Goal: Task Accomplishment & Management: Use online tool/utility

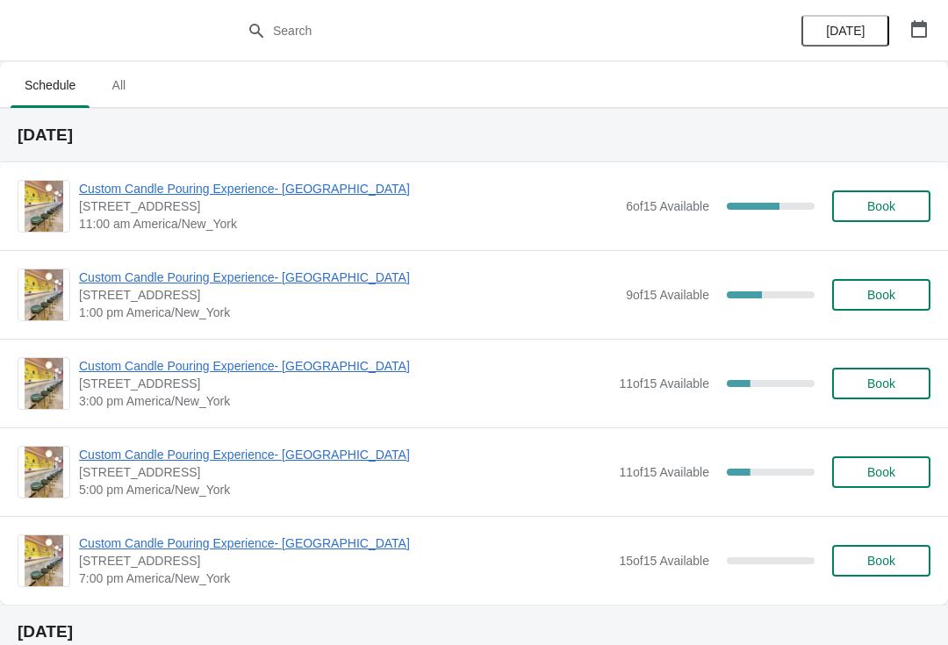
click at [225, 169] on div "Custom Candle Pouring Experience- [GEOGRAPHIC_DATA] [STREET_ADDRESS] 11:00 am […" at bounding box center [474, 206] width 948 height 88
click at [243, 194] on span "Custom Candle Pouring Experience- [GEOGRAPHIC_DATA]" at bounding box center [348, 189] width 538 height 18
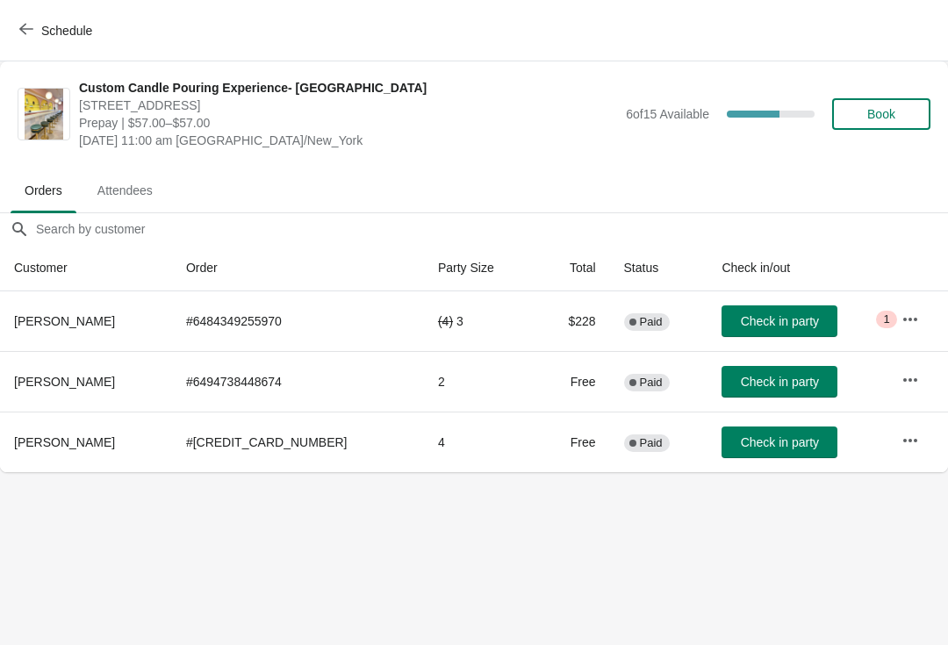
click at [55, 30] on span "Schedule" at bounding box center [66, 31] width 51 height 14
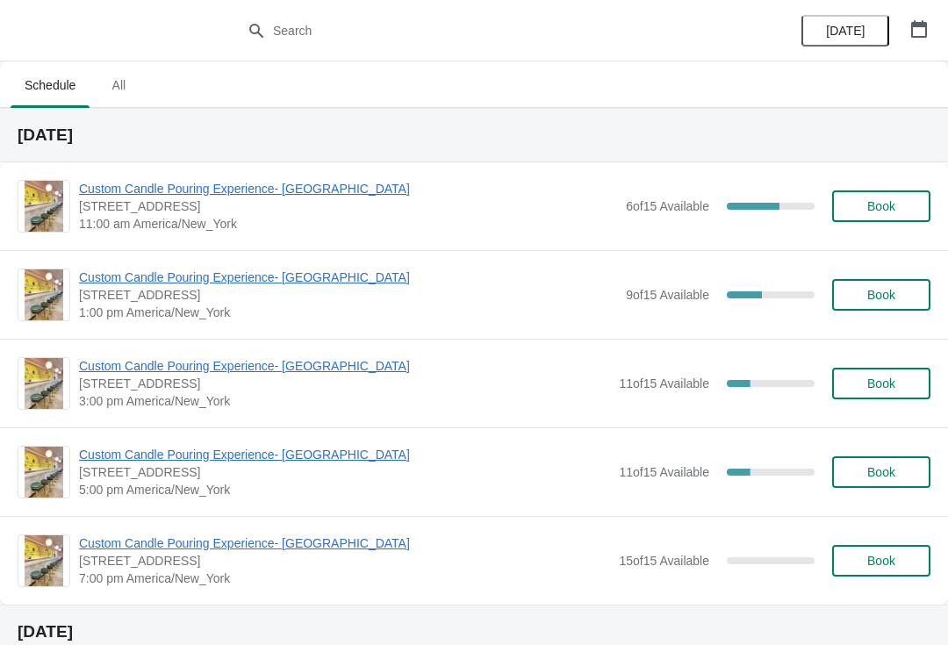
click at [120, 262] on div "Custom Candle Pouring Experience- [GEOGRAPHIC_DATA] [STREET_ADDRESS] 1:00 pm [G…" at bounding box center [474, 294] width 948 height 89
click at [124, 273] on span "Custom Candle Pouring Experience- [GEOGRAPHIC_DATA]" at bounding box center [348, 278] width 538 height 18
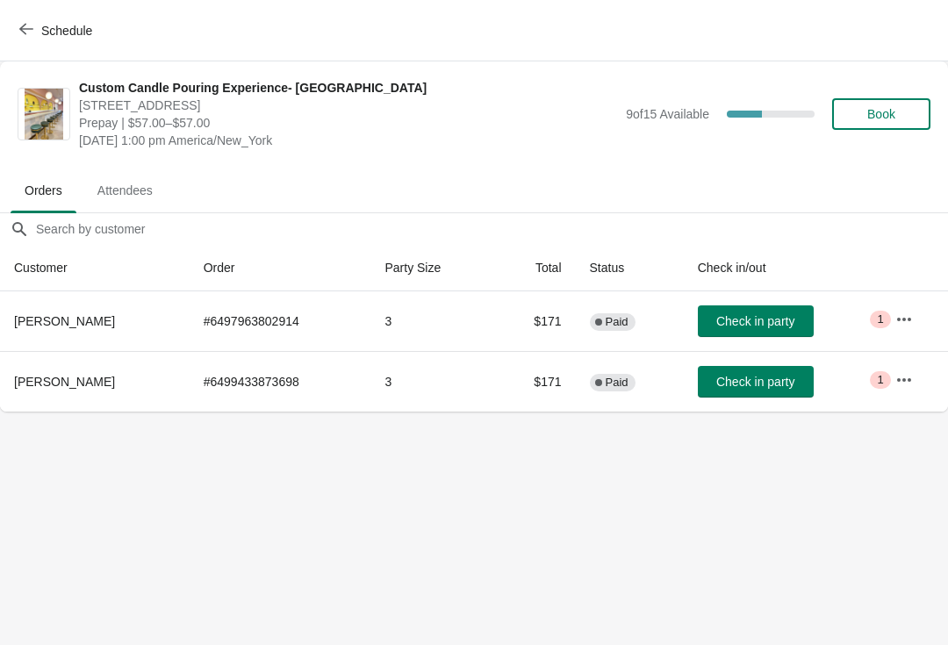
click at [37, 25] on span "Schedule" at bounding box center [57, 30] width 69 height 17
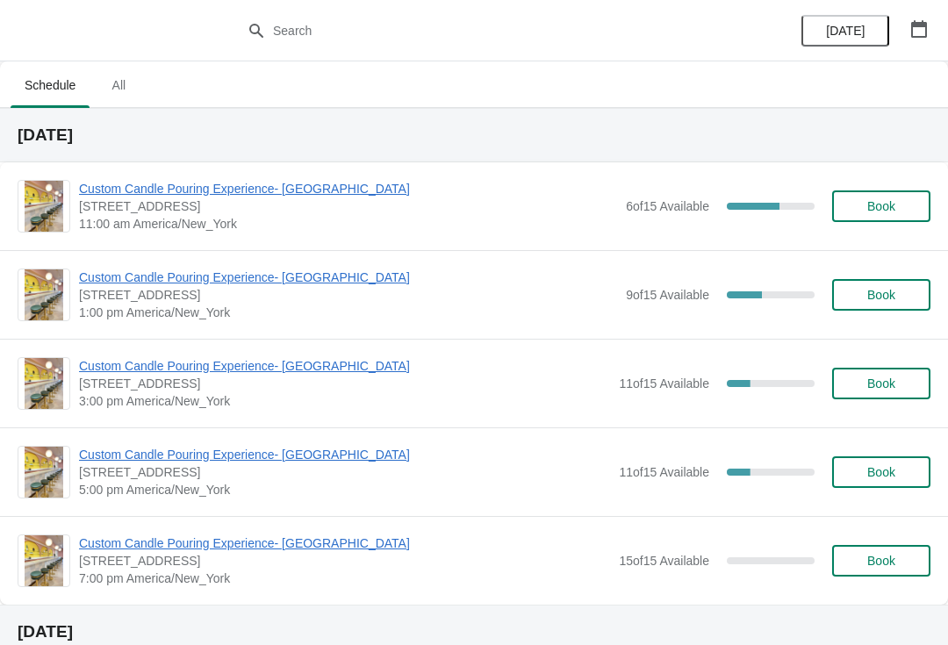
click at [106, 365] on span "Custom Candle Pouring Experience- [GEOGRAPHIC_DATA]" at bounding box center [344, 366] width 531 height 18
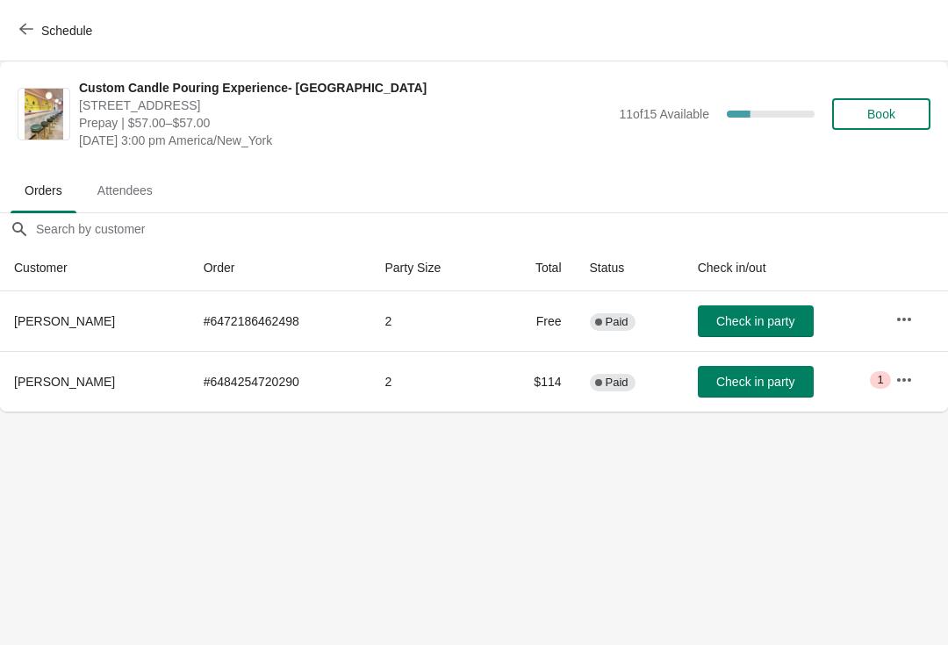
click at [42, 32] on span "Schedule" at bounding box center [66, 31] width 51 height 14
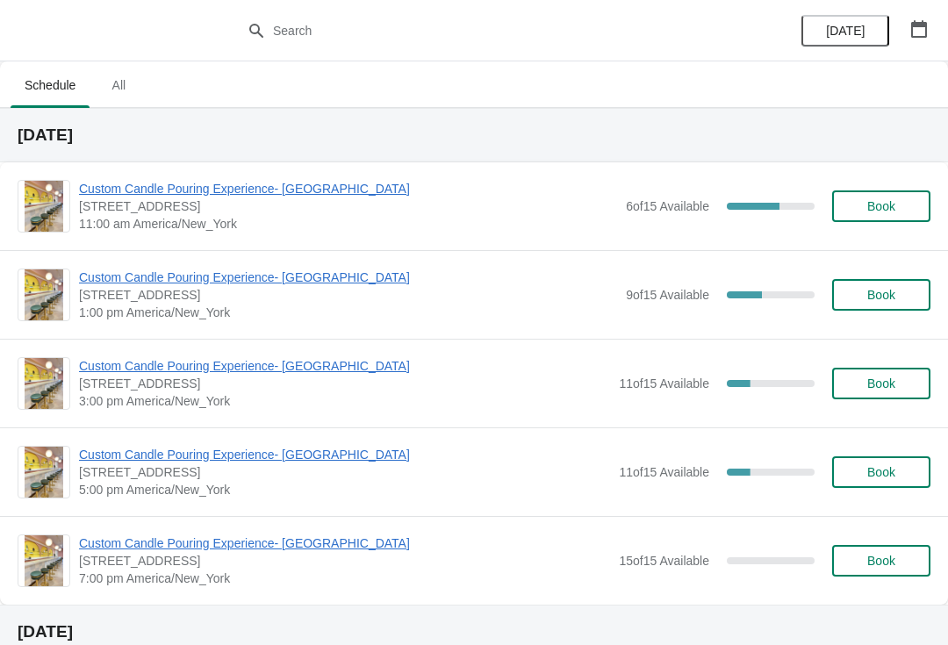
click at [134, 195] on span "Custom Candle Pouring Experience- [GEOGRAPHIC_DATA]" at bounding box center [348, 189] width 538 height 18
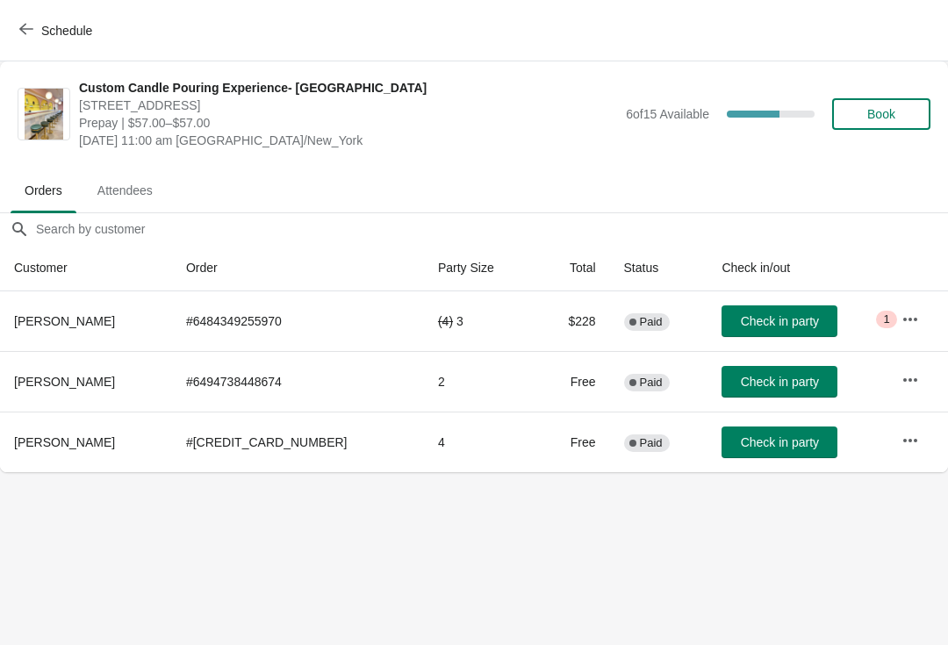
click at [776, 432] on button "Check in party" at bounding box center [779, 443] width 116 height 32
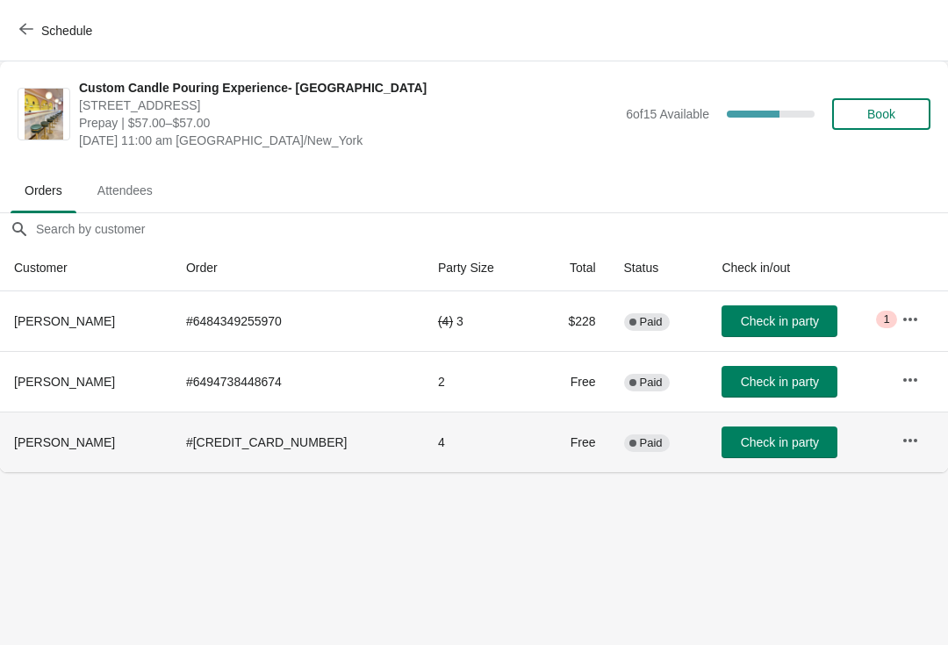
click at [733, 455] on button "Check in party" at bounding box center [779, 443] width 116 height 32
click at [743, 451] on button "Check in party" at bounding box center [779, 443] width 116 height 32
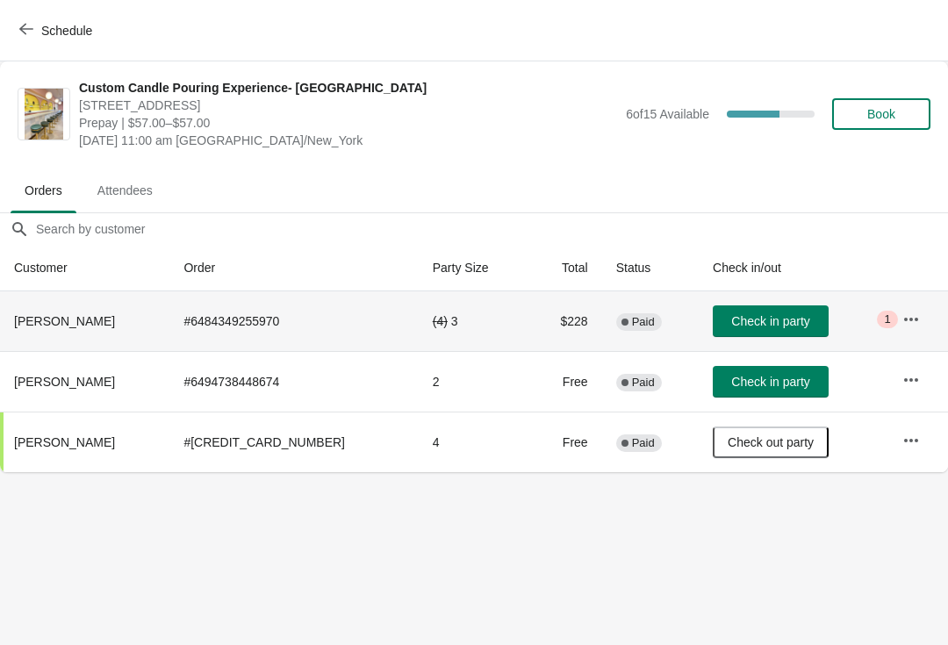
click at [45, 312] on th "[PERSON_NAME]" at bounding box center [84, 321] width 169 height 60
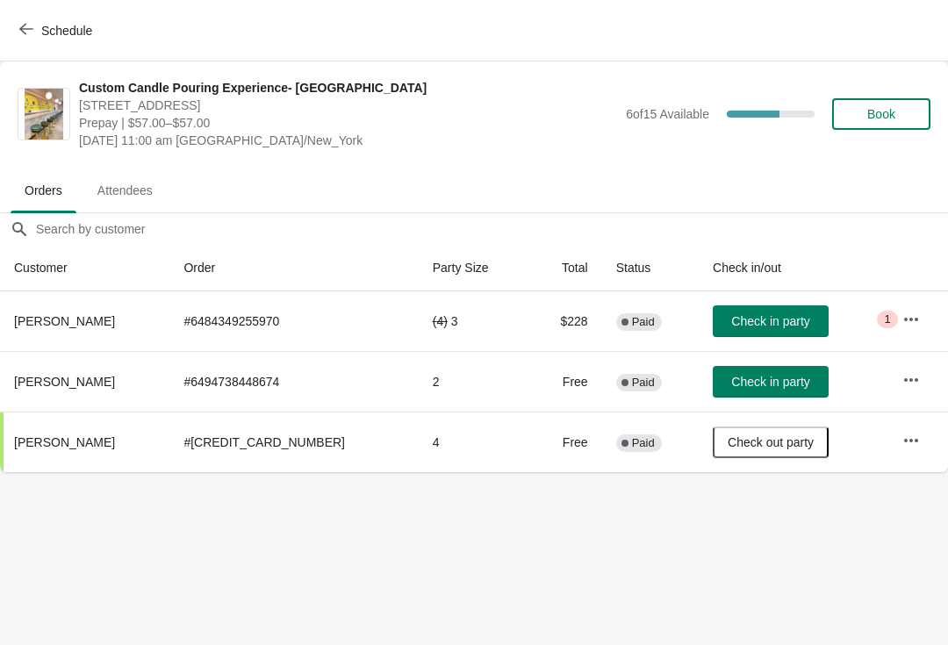
click at [115, 556] on body "Schedule Custom Candle Pouring Experience- [GEOGRAPHIC_DATA] [STREET_ADDRESS] P…" at bounding box center [474, 322] width 948 height 645
click at [778, 387] on span "Check in party" at bounding box center [770, 382] width 78 height 14
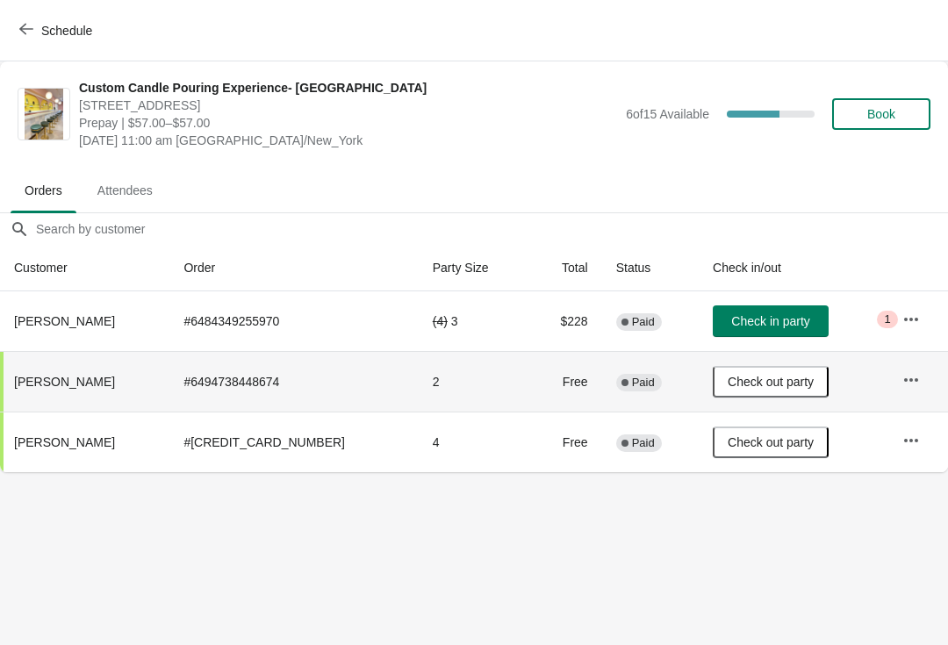
click at [802, 375] on span "Check out party" at bounding box center [771, 382] width 86 height 14
click at [805, 382] on span "Check in party" at bounding box center [771, 382] width 88 height 14
